Goal: Information Seeking & Learning: Understand process/instructions

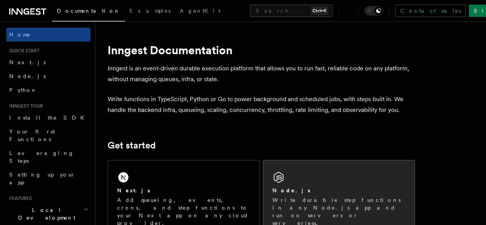
click at [287, 194] on div "Node.js" at bounding box center [338, 190] width 133 height 8
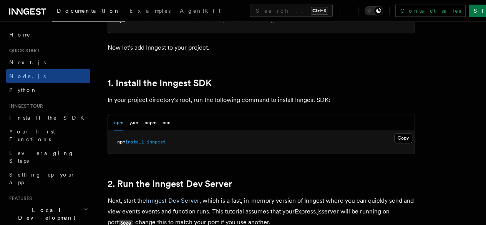
scroll to position [453, 0]
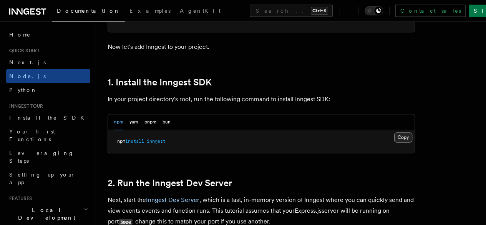
click at [394, 142] on button "Copy Copied" at bounding box center [403, 137] width 18 height 10
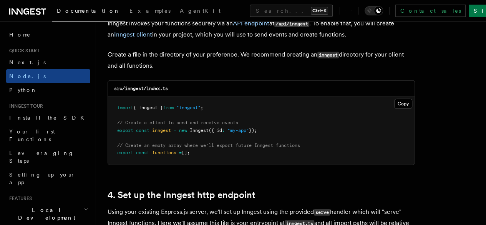
scroll to position [1017, 0]
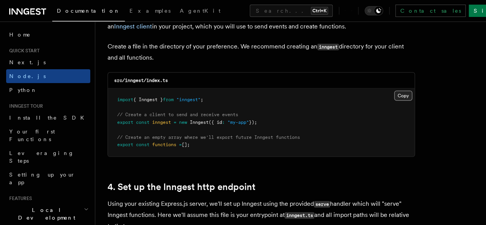
click at [394, 91] on button "Copy Copied" at bounding box center [403, 96] width 18 height 10
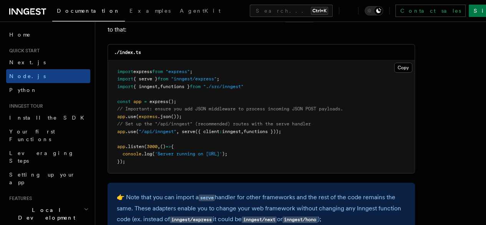
scroll to position [1213, 0]
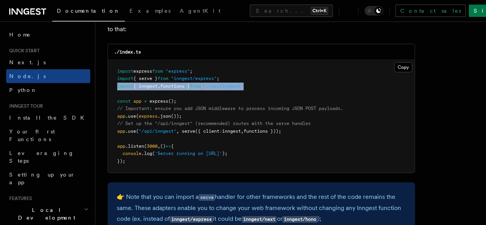
drag, startPoint x: 117, startPoint y: 79, endPoint x: 257, endPoint y: 80, distance: 139.8
click at [257, 80] on pre "import express from "express" ; import { serve } from "inngest/express" ; impor…" at bounding box center [261, 116] width 307 height 113
copy span "import { inngest , functions } from "./src/inngest""
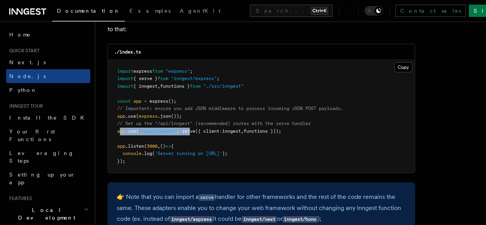
drag, startPoint x: 119, startPoint y: 123, endPoint x: 191, endPoint y: 127, distance: 71.5
click at [191, 127] on pre "import express from "express" ; import { serve } from "inngest/express" ; impor…" at bounding box center [261, 116] width 307 height 113
click at [177, 130] on pre "import express from "express" ; import { serve } from "inngest/express" ; impor…" at bounding box center [261, 116] width 307 height 113
drag, startPoint x: 118, startPoint y: 125, endPoint x: 295, endPoint y: 123, distance: 177.1
click at [295, 123] on pre "import express from "express" ; import { serve } from "inngest/express" ; impor…" at bounding box center [261, 116] width 307 height 113
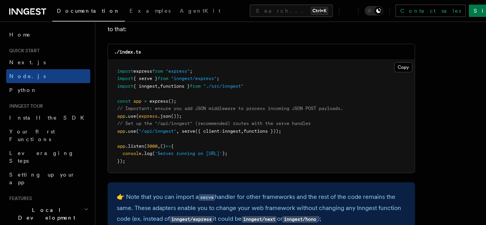
copy span "app .use ( "/api/inngest" , serve ({ client : inngest , functions }));"
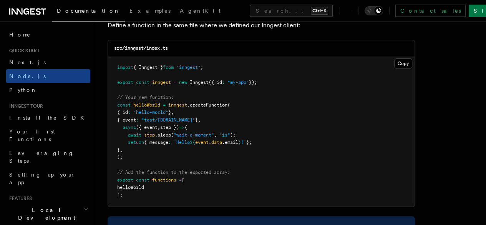
scroll to position [1541, 0]
